Goal: Transaction & Acquisition: Purchase product/service

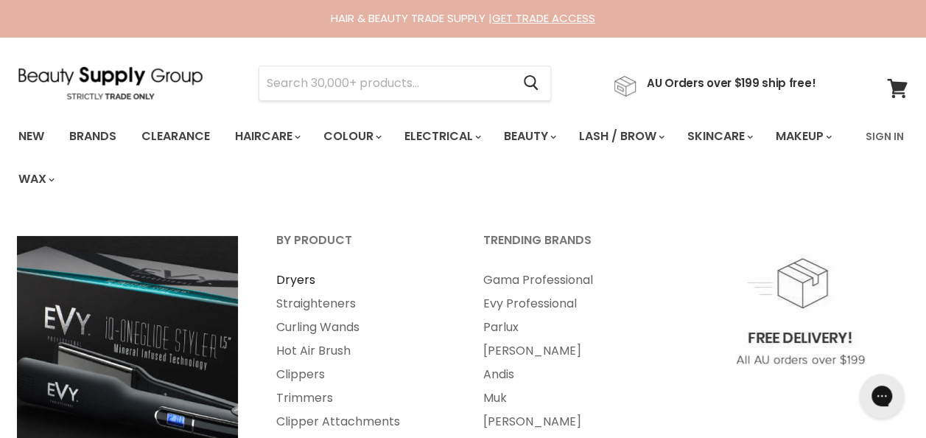
click at [308, 278] on link "Dryers" at bounding box center [360, 280] width 204 height 24
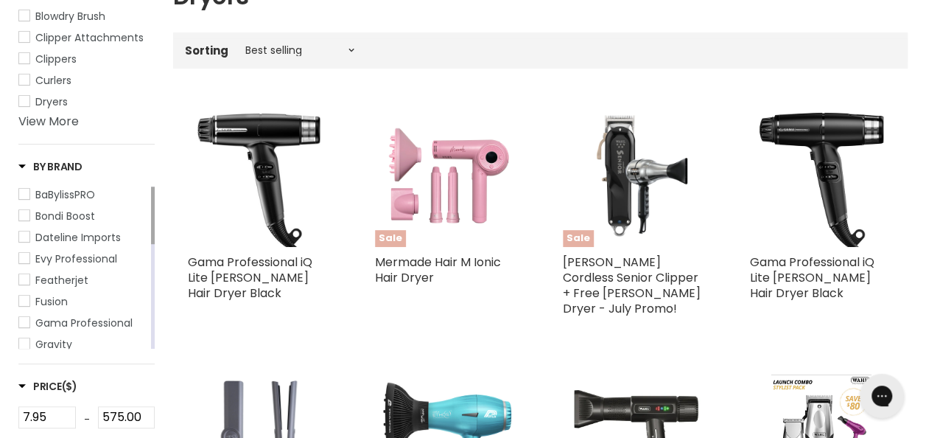
scroll to position [329, 0]
click at [464, 186] on img "Main content" at bounding box center [446, 175] width 143 height 143
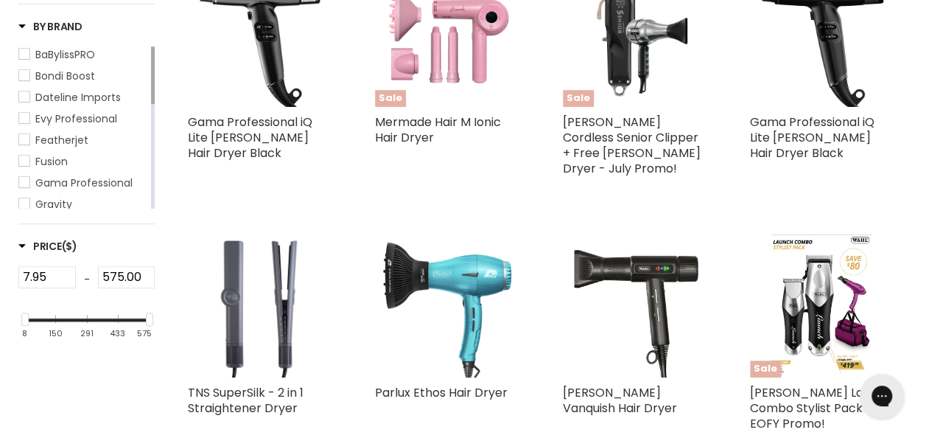
scroll to position [469, 0]
click at [826, 298] on img "Main content" at bounding box center [821, 305] width 101 height 143
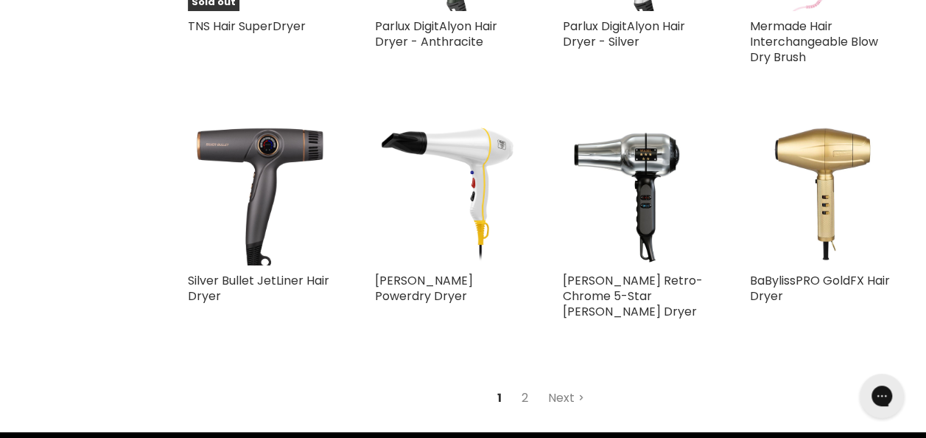
scroll to position [3158, 0]
